Goal: Information Seeking & Learning: Check status

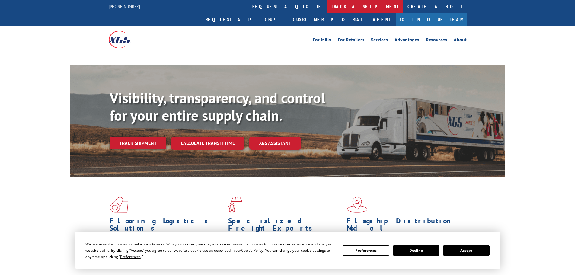
click at [327, 7] on link "track a shipment" at bounding box center [365, 6] width 76 height 13
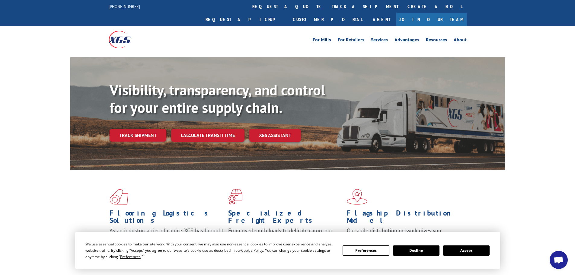
click at [327, 7] on link "track a shipment" at bounding box center [365, 6] width 76 height 13
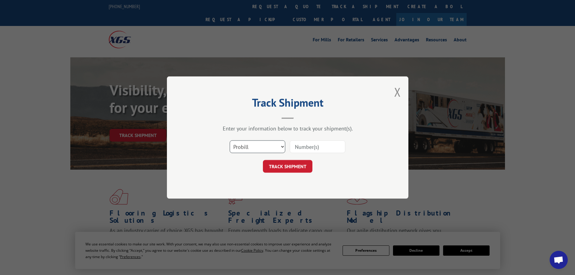
drag, startPoint x: 265, startPoint y: 148, endPoint x: 264, endPoint y: 153, distance: 4.8
click at [265, 148] on select "Select category... Probill BOL PO" at bounding box center [258, 146] width 56 height 13
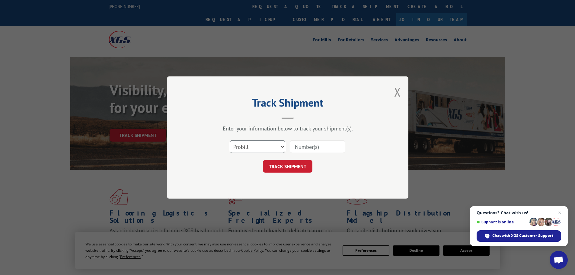
select select "po"
click at [230, 140] on select "Select category... Probill BOL PO" at bounding box center [258, 146] width 56 height 13
click at [307, 145] on input at bounding box center [318, 146] width 56 height 13
paste input "21454387"
type input "21454387"
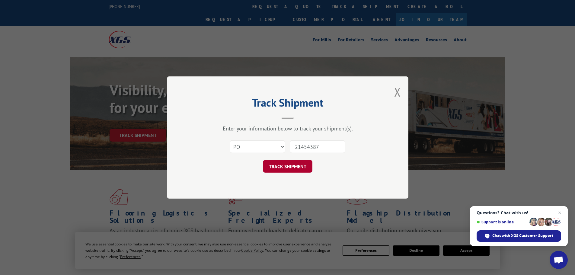
click at [285, 169] on button "TRACK SHIPMENT" at bounding box center [288, 166] width 50 height 13
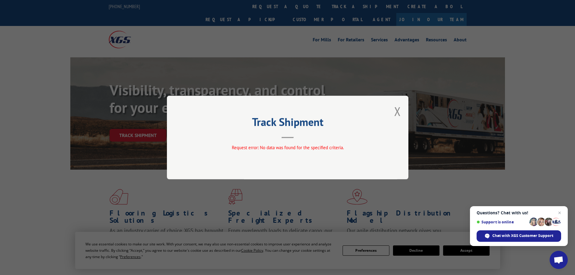
drag, startPoint x: 398, startPoint y: 113, endPoint x: 346, endPoint y: 72, distance: 66.2
click at [395, 110] on button "Close modal" at bounding box center [397, 111] width 7 height 16
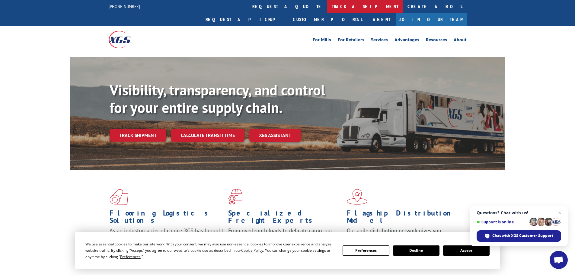
click at [327, 4] on link "track a shipment" at bounding box center [365, 6] width 76 height 13
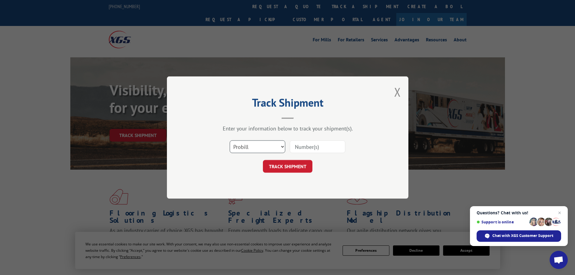
click at [265, 146] on select "Select category... Probill BOL PO" at bounding box center [258, 146] width 56 height 13
select select "po"
click at [230, 140] on select "Select category... Probill BOL PO" at bounding box center [258, 146] width 56 height 13
click at [309, 147] on input at bounding box center [318, 146] width 56 height 13
paste input "21454388"
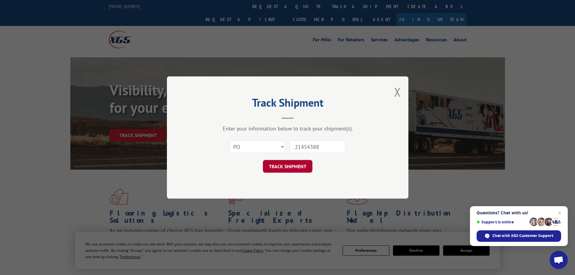
type input "21454388"
click at [299, 168] on button "TRACK SHIPMENT" at bounding box center [288, 166] width 50 height 13
